Goal: Register for event/course

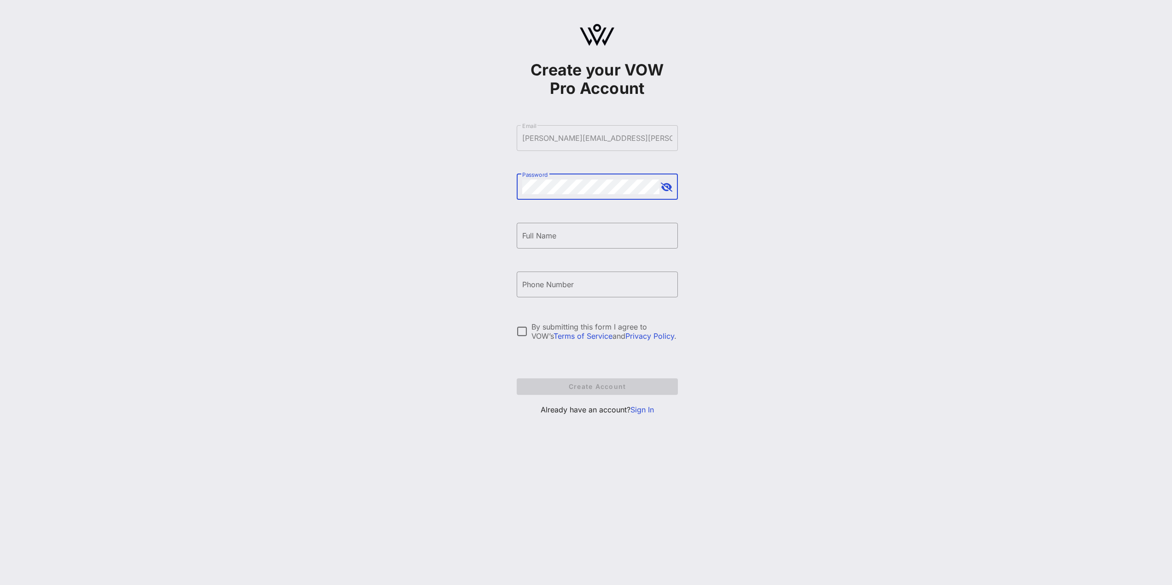
click at [661, 187] on button "append icon" at bounding box center [667, 187] width 12 height 9
click at [619, 242] on input "Full Name" at bounding box center [597, 235] width 150 height 15
click at [619, 242] on input "[PERSON_NAME]" at bounding box center [597, 235] width 150 height 15
type input "[PERSON_NAME]"
type input "[PHONE_NUMBER]"
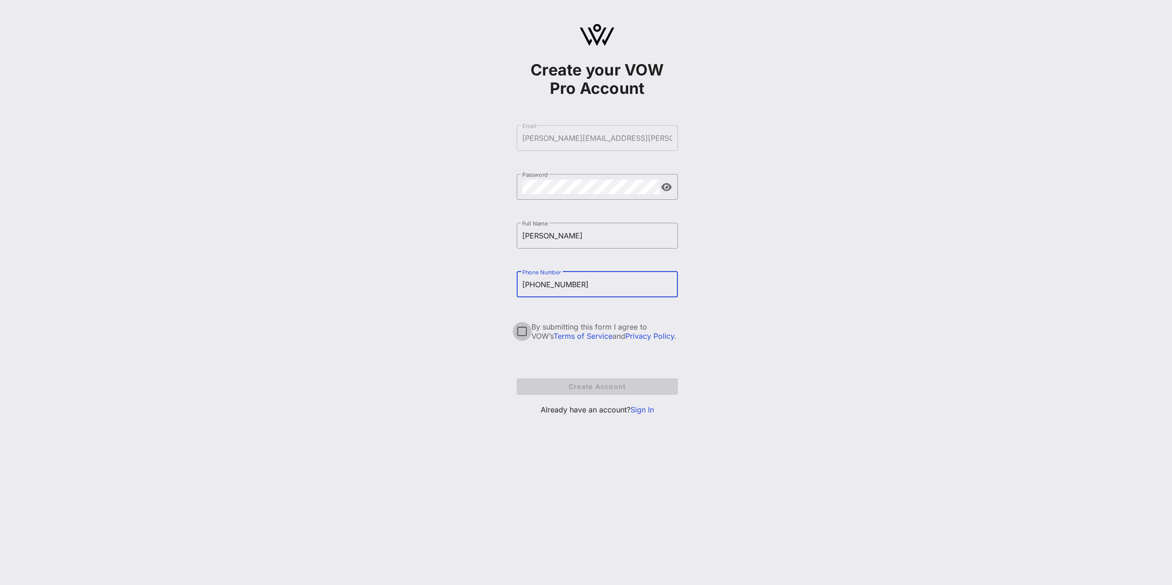
drag, startPoint x: 526, startPoint y: 334, endPoint x: 517, endPoint y: 339, distance: 10.1
click at [526, 334] on div at bounding box center [522, 332] width 16 height 16
click at [603, 388] on span "Create Account" at bounding box center [597, 387] width 146 height 8
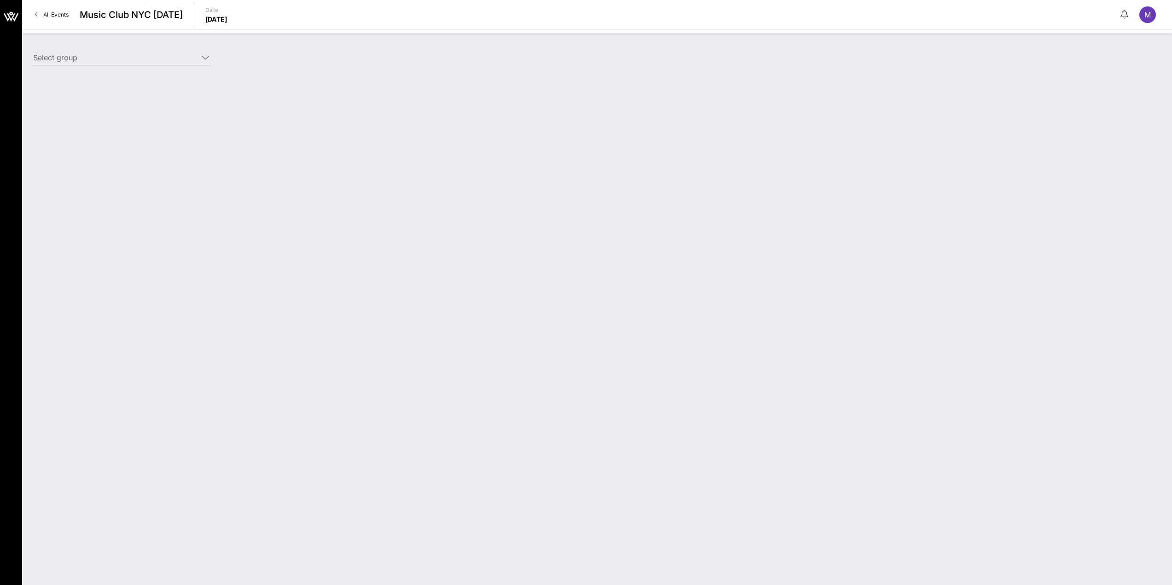
type input "[PERSON_NAME] (Comp) [[PERSON_NAME], [PERSON_NAME][EMAIL_ADDRESS][PERSON_NAME][…"
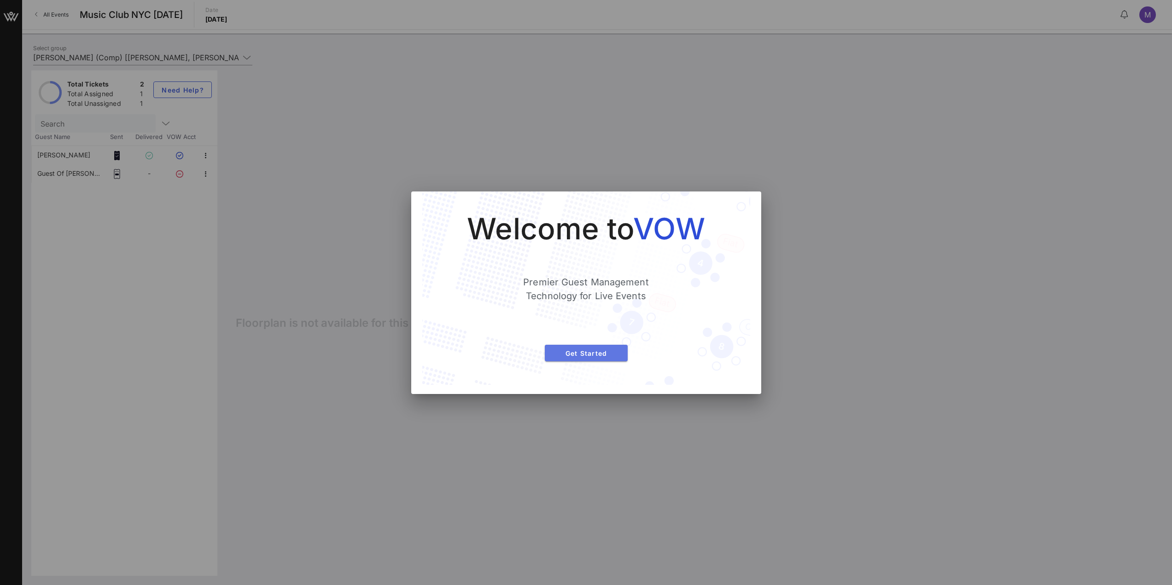
click at [601, 353] on span "Get Started" at bounding box center [586, 354] width 68 height 8
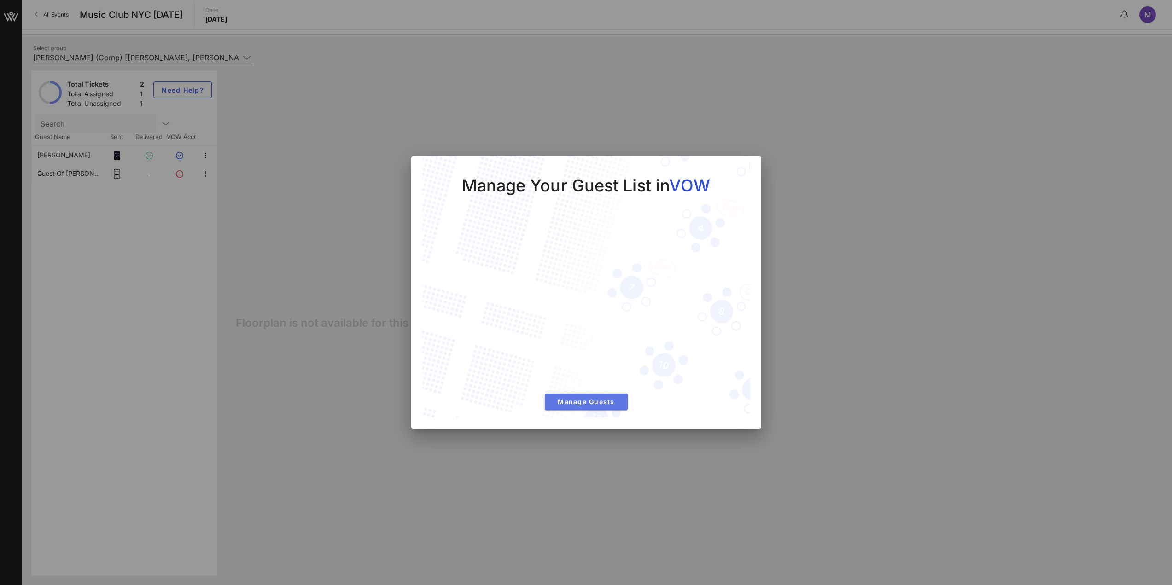
click at [599, 403] on span "Manage Guests" at bounding box center [586, 402] width 68 height 8
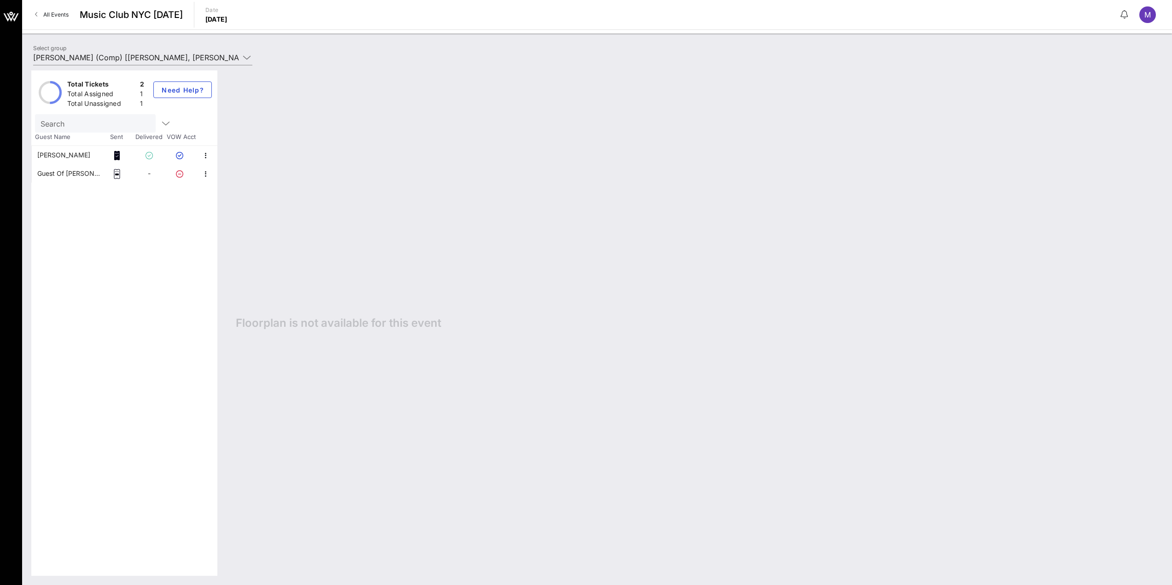
click at [83, 174] on div "Guest Of [PERSON_NAME]" at bounding box center [69, 173] width 64 height 18
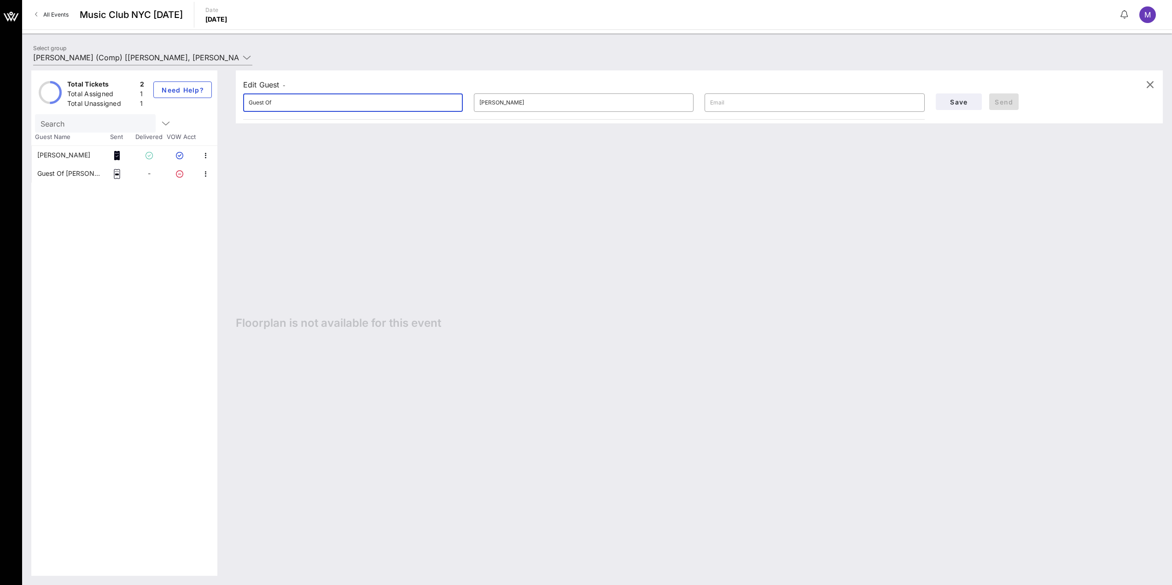
click at [400, 105] on input "Guest Of" at bounding box center [353, 102] width 209 height 15
click at [335, 100] on input "Guest Of" at bounding box center [353, 102] width 209 height 15
type input "G"
type input "[PERSON_NAME]"
click at [335, 100] on input "[PERSON_NAME]" at bounding box center [353, 102] width 209 height 15
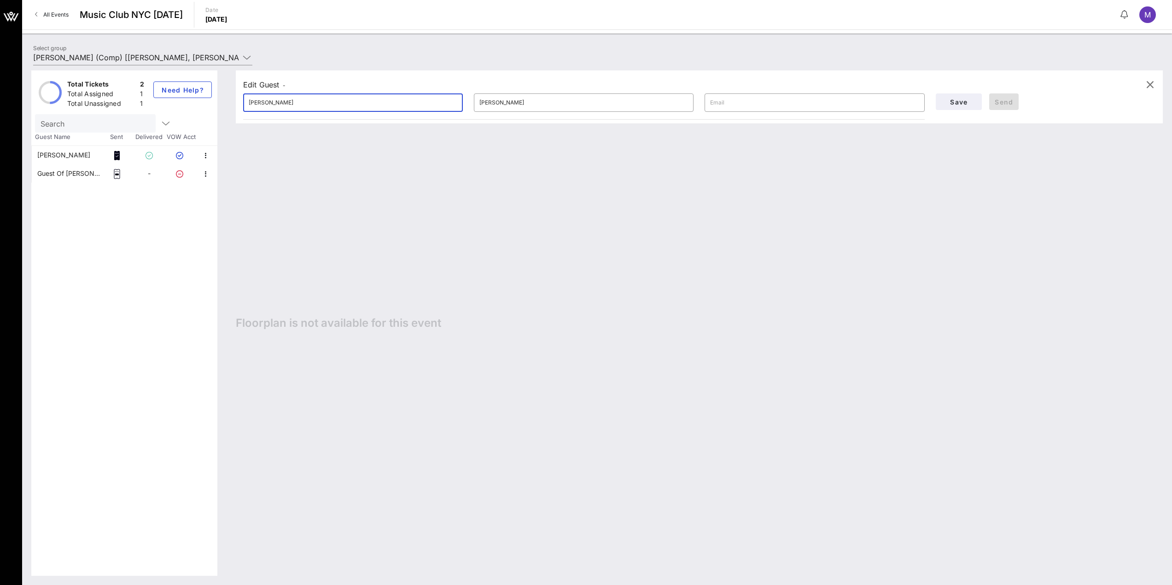
drag, startPoint x: 335, startPoint y: 100, endPoint x: 245, endPoint y: 105, distance: 90.4
click at [245, 105] on div "​ [PERSON_NAME]" at bounding box center [353, 103] width 220 height 18
type input "[PERSON_NAME]"
type input "[EMAIL_ADDRESS][DOMAIN_NAME]"
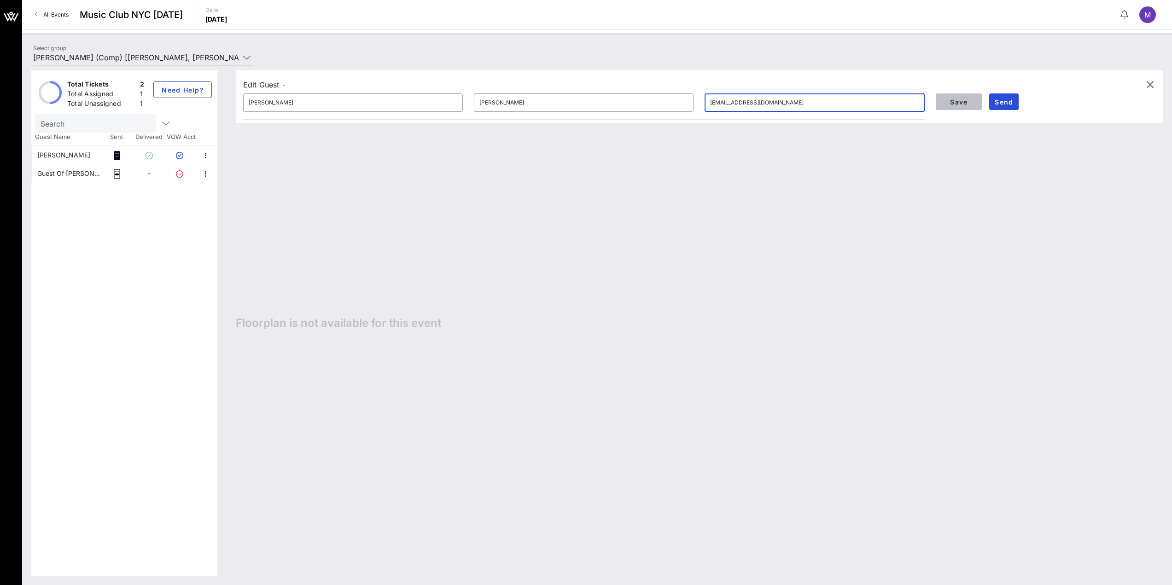
click at [960, 100] on span "Save" at bounding box center [958, 102] width 31 height 8
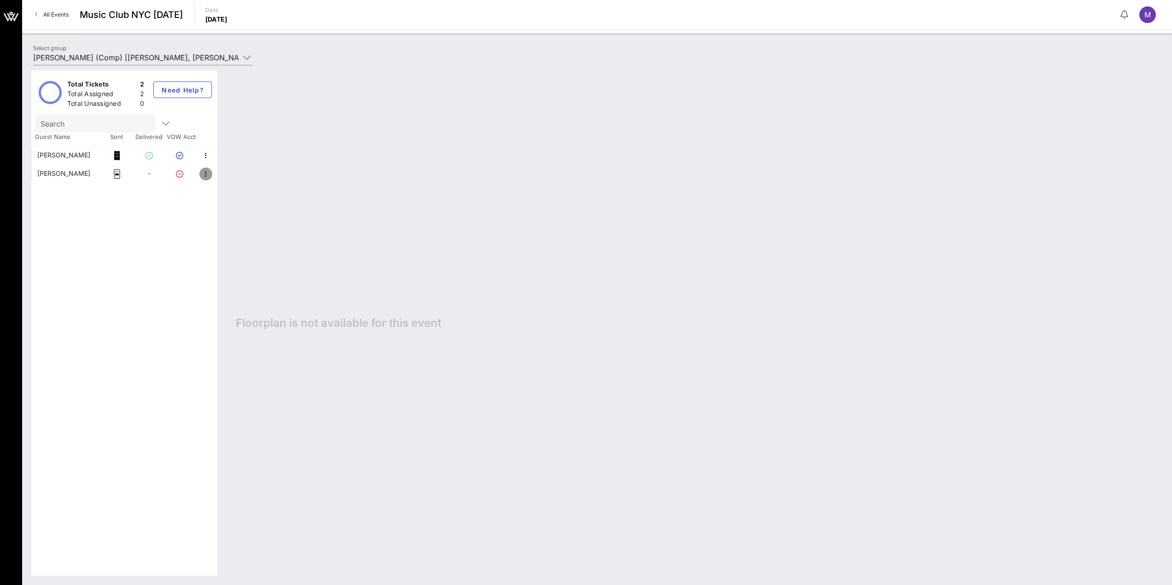
click at [205, 174] on icon "button" at bounding box center [205, 174] width 11 height 11
click at [65, 173] on div "[PERSON_NAME]" at bounding box center [63, 173] width 53 height 18
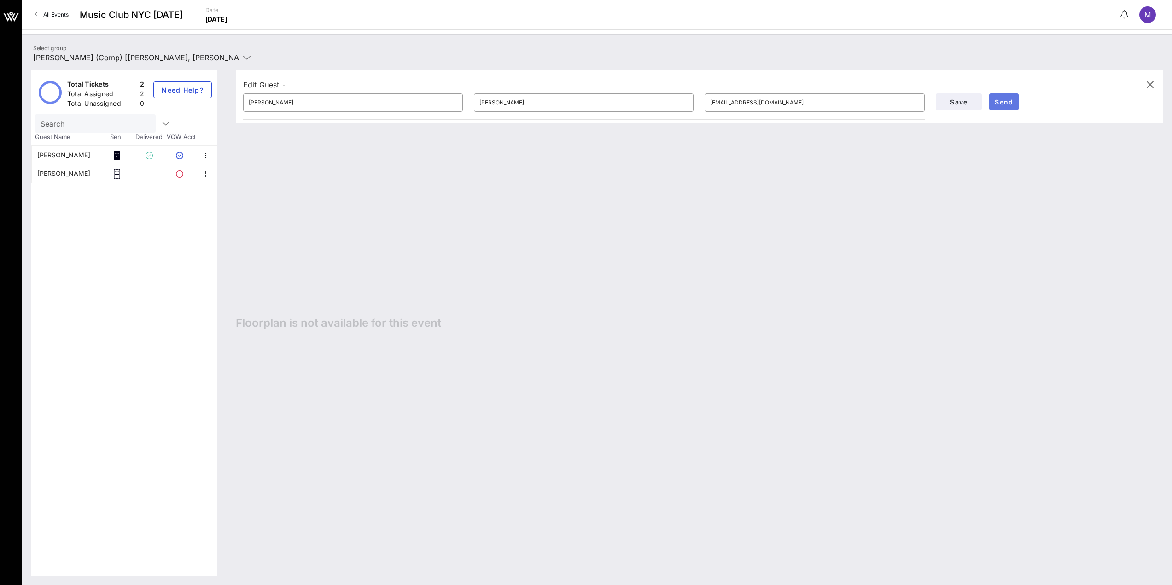
click at [1007, 99] on span "Send" at bounding box center [1004, 102] width 22 height 8
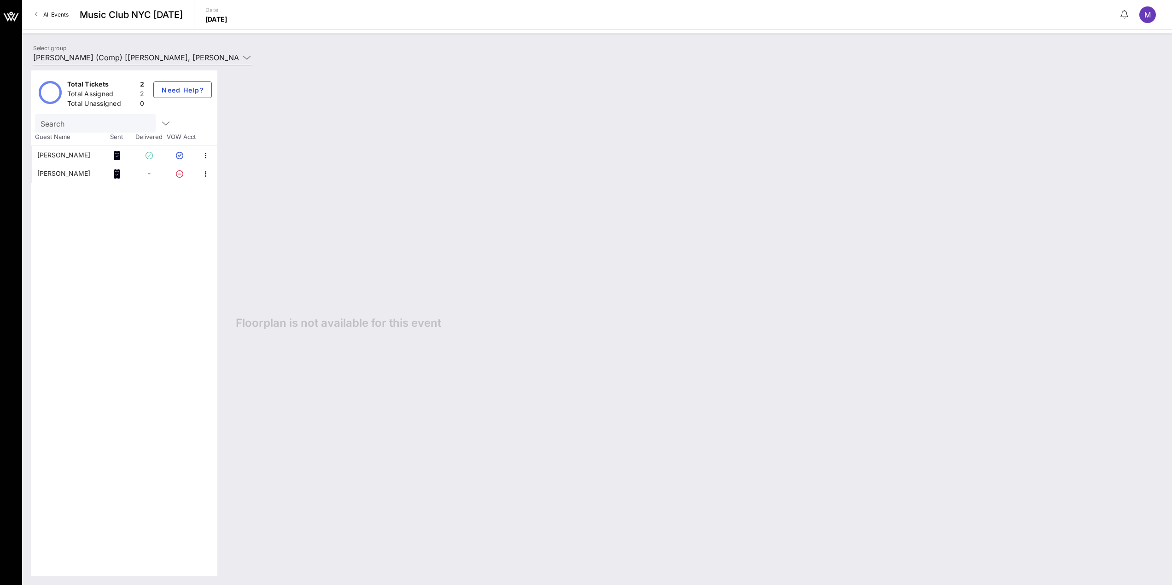
click at [53, 13] on span "All Events" at bounding box center [55, 14] width 25 height 7
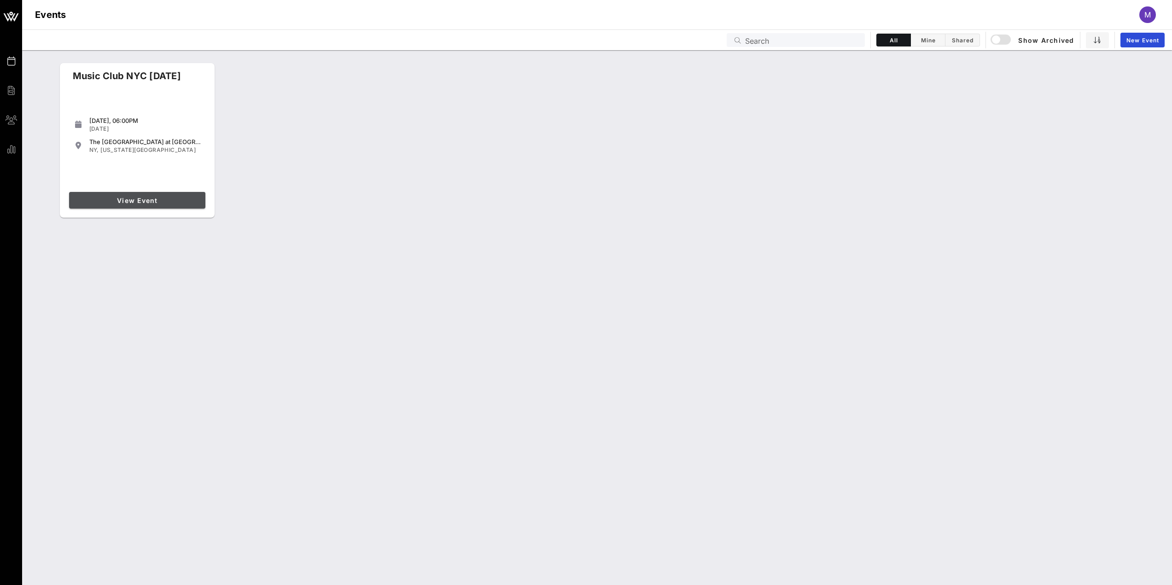
click at [150, 204] on span "View Event" at bounding box center [137, 201] width 129 height 8
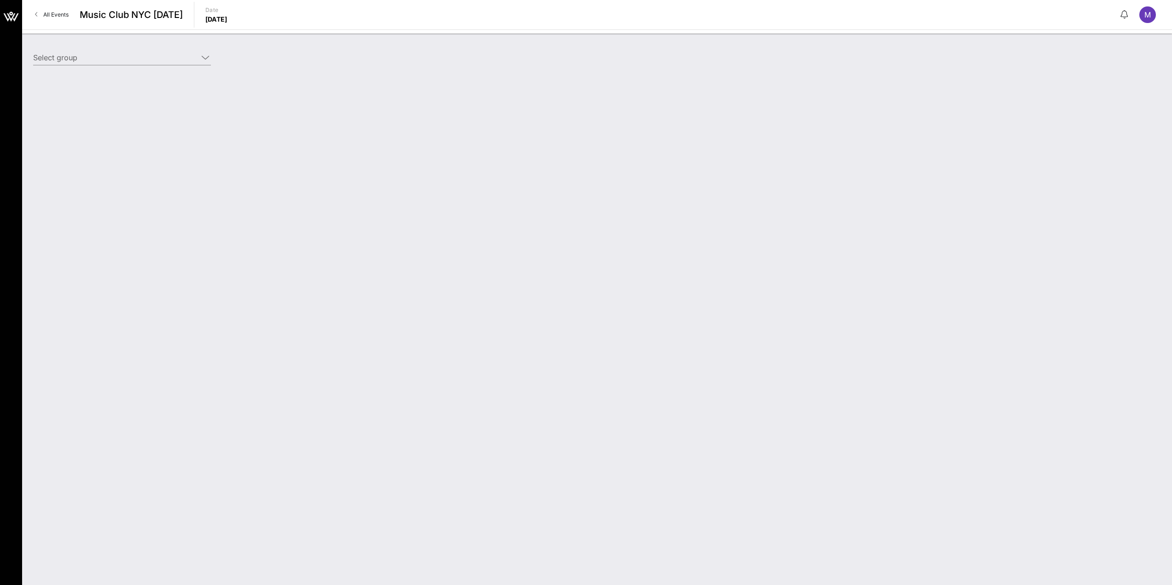
type input "[PERSON_NAME] (Comp) [[PERSON_NAME], [PERSON_NAME][EMAIL_ADDRESS][PERSON_NAME][…"
